Goal: Check status: Check status

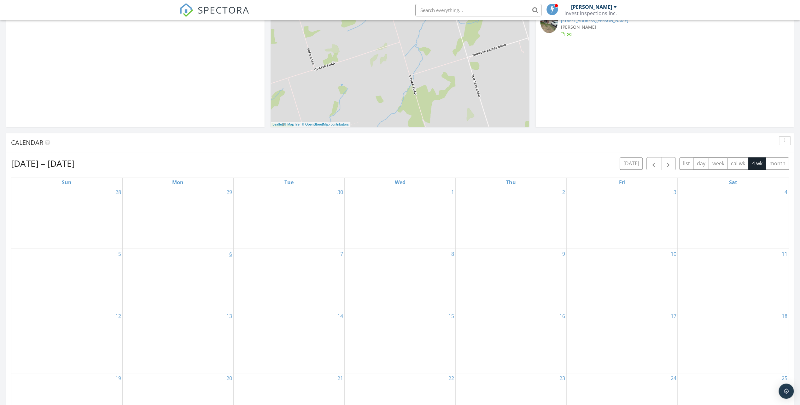
scroll to position [158, 0]
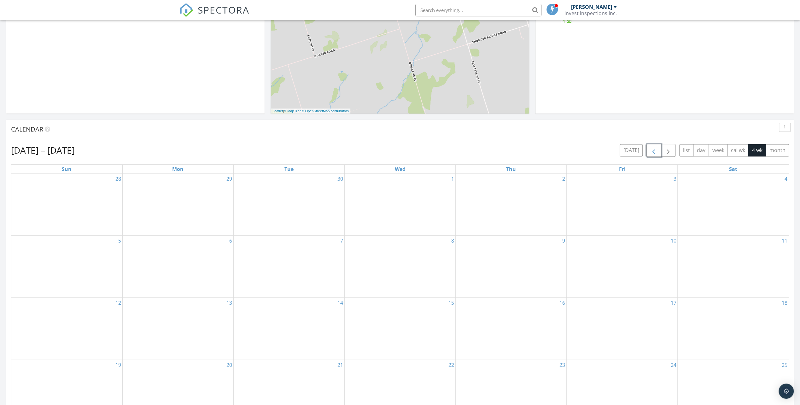
click at [656, 151] on span "button" at bounding box center [654, 151] width 8 height 8
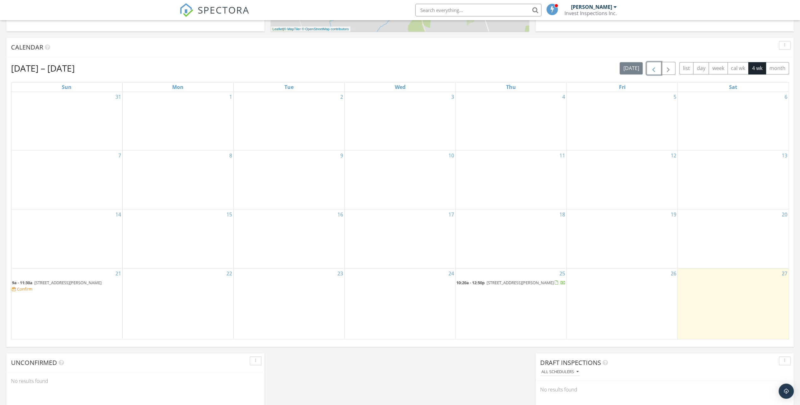
scroll to position [252, 0]
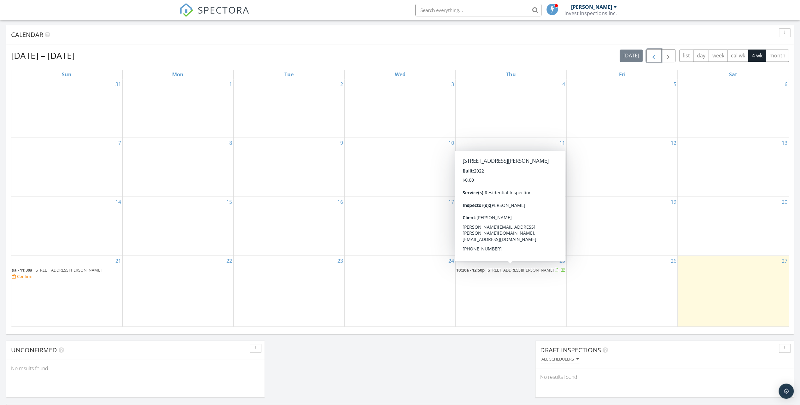
click at [487, 271] on span "44 Carew Blvd, Kawartha Lakes K9V 0J4" at bounding box center [520, 270] width 67 height 6
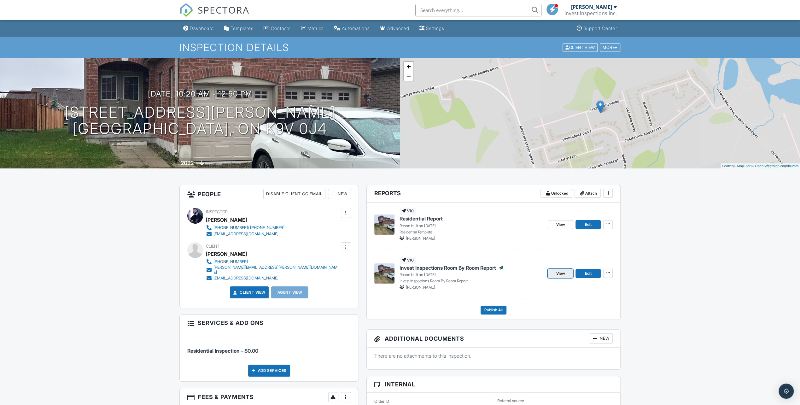
click at [562, 273] on span "View" at bounding box center [560, 273] width 9 height 6
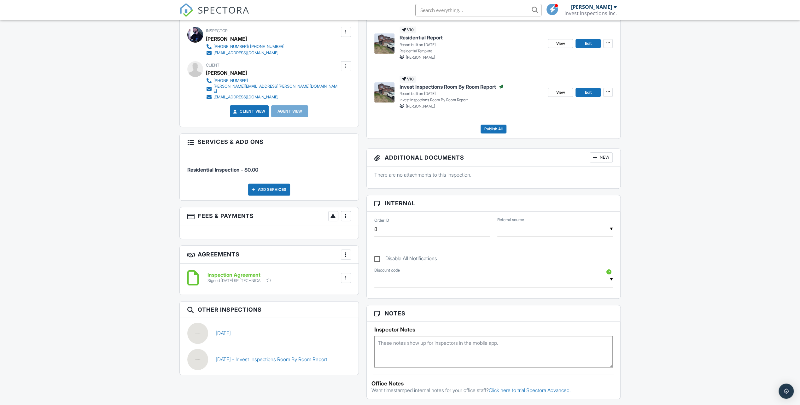
scroll to position [126, 0]
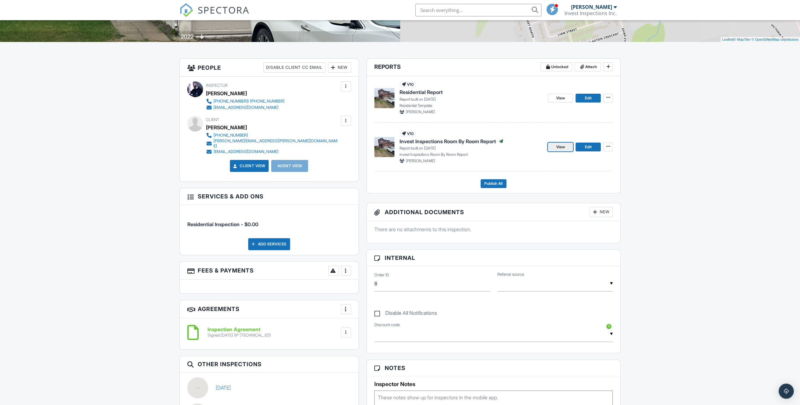
click at [560, 147] on span "View" at bounding box center [560, 147] width 9 height 6
